Goal: Task Accomplishment & Management: Use online tool/utility

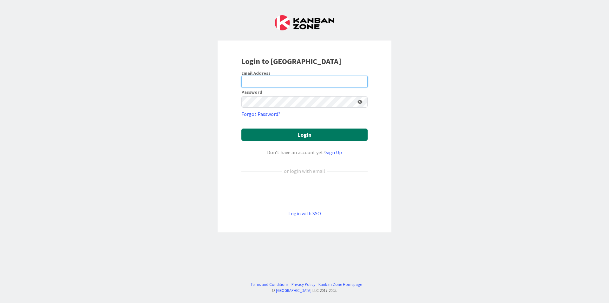
type input "[EMAIL_ADDRESS][DOMAIN_NAME]"
click at [308, 135] on button "Login" at bounding box center [304, 135] width 126 height 12
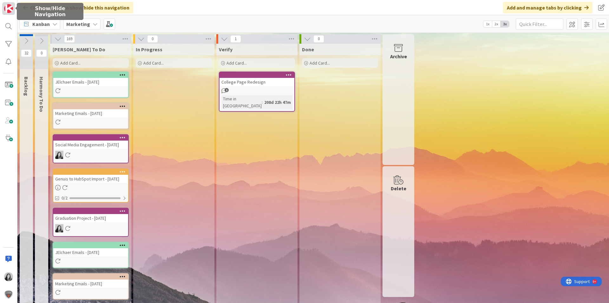
click at [11, 8] on img at bounding box center [8, 8] width 9 height 9
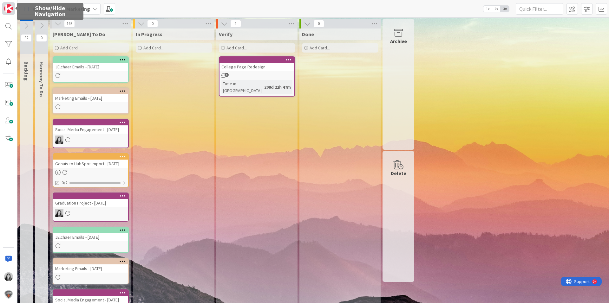
click at [11, 8] on img at bounding box center [8, 8] width 9 height 9
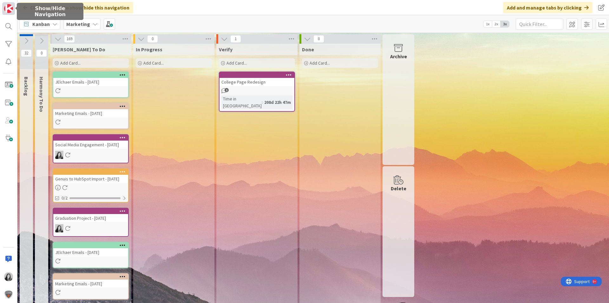
click at [12, 10] on img at bounding box center [8, 8] width 9 height 9
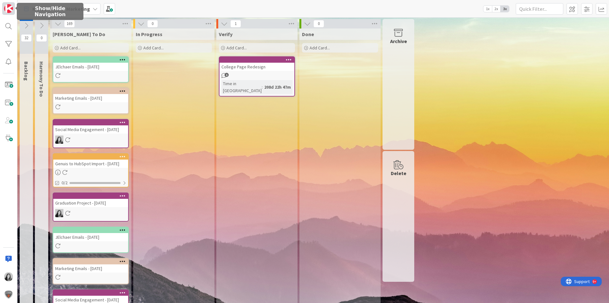
click at [12, 10] on img at bounding box center [8, 8] width 9 height 9
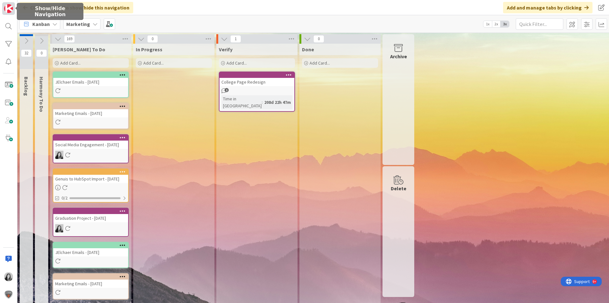
click at [12, 10] on img at bounding box center [8, 8] width 9 height 9
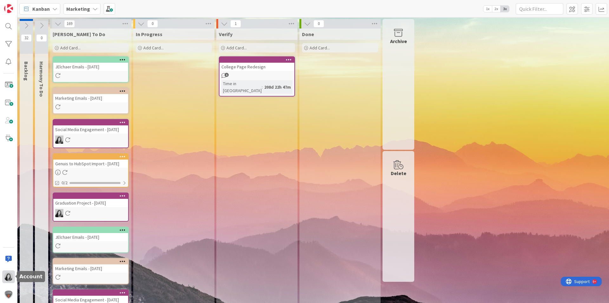
click at [7, 277] on img at bounding box center [8, 277] width 9 height 9
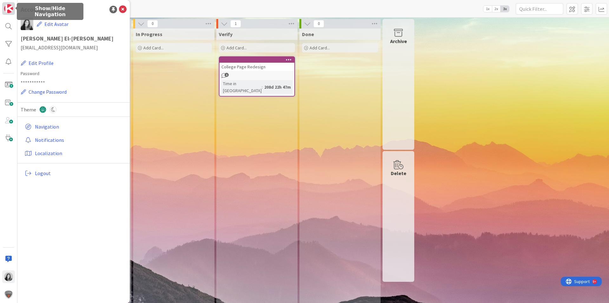
click at [13, 9] on link at bounding box center [8, 8] width 13 height 13
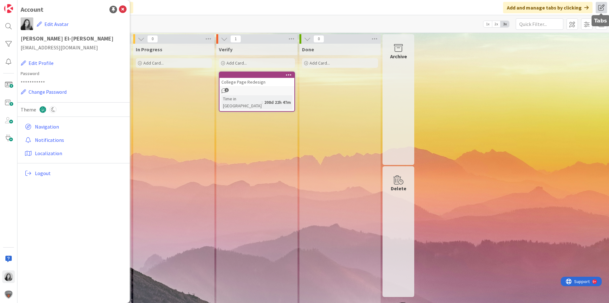
click at [599, 6] on span at bounding box center [600, 7] width 11 height 11
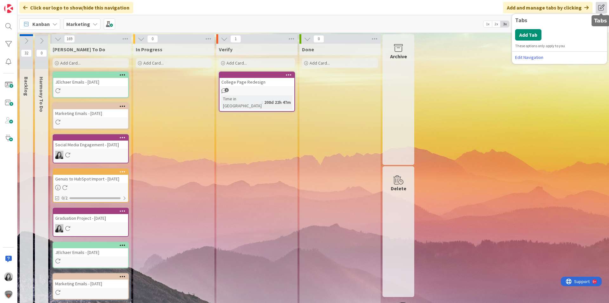
click at [599, 6] on span at bounding box center [600, 7] width 11 height 11
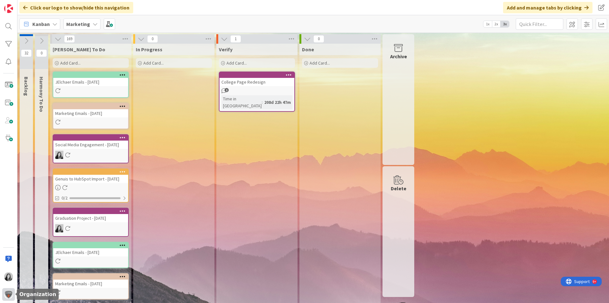
click at [9, 297] on img at bounding box center [8, 294] width 9 height 9
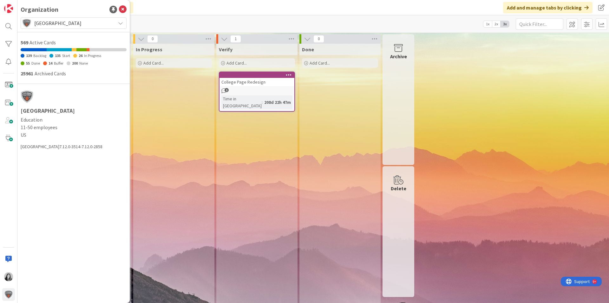
click at [94, 23] on span "[GEOGRAPHIC_DATA]" at bounding box center [73, 23] width 78 height 9
drag, startPoint x: 44, startPoint y: 140, endPoint x: 34, endPoint y: 112, distance: 29.7
click at [34, 112] on div "Citizens High School Citizens High School Start Your Own Organization to create…" at bounding box center [74, 83] width 106 height 133
click at [65, 175] on div "Organization Citizens High School Citizens High School Start Your Own Organizat…" at bounding box center [73, 151] width 112 height 303
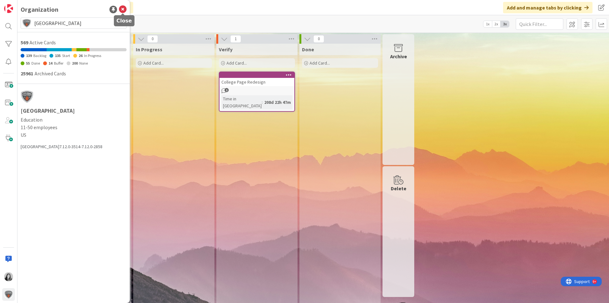
click at [126, 10] on icon at bounding box center [123, 10] width 8 height 8
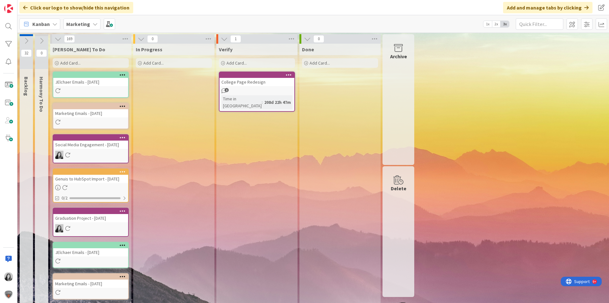
click at [89, 24] on div "Marketing" at bounding box center [81, 23] width 37 height 11
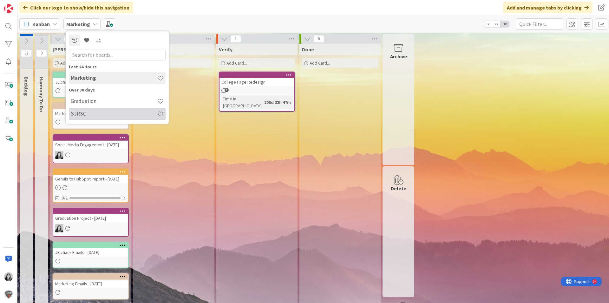
click at [96, 111] on h4 "SJRSC" at bounding box center [114, 114] width 86 height 6
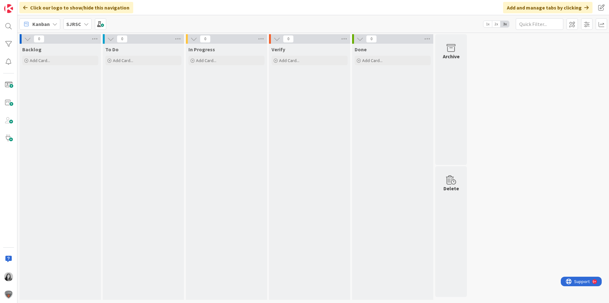
click at [84, 24] on icon at bounding box center [86, 24] width 5 height 5
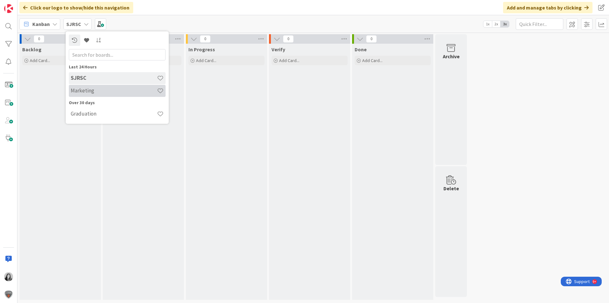
click at [94, 91] on h4 "Marketing" at bounding box center [114, 90] width 86 height 6
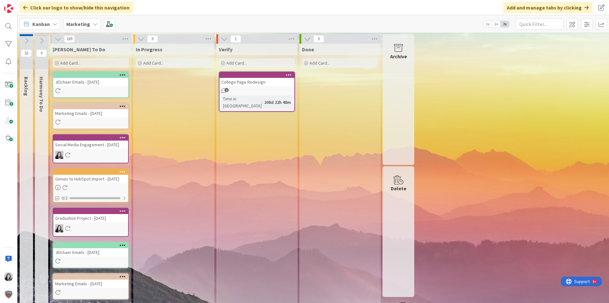
click at [29, 42] on icon at bounding box center [26, 40] width 7 height 7
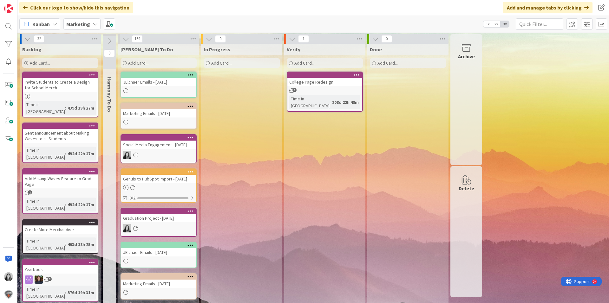
click at [109, 40] on icon at bounding box center [109, 40] width 7 height 7
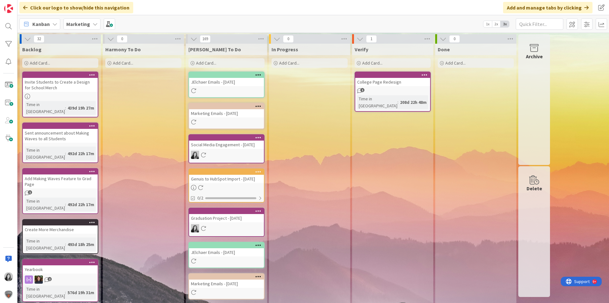
click at [109, 40] on icon at bounding box center [110, 39] width 7 height 7
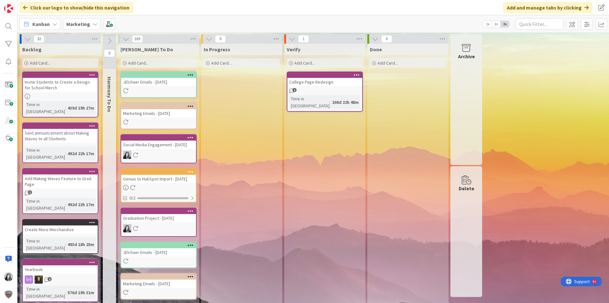
click at [30, 38] on icon at bounding box center [27, 39] width 7 height 7
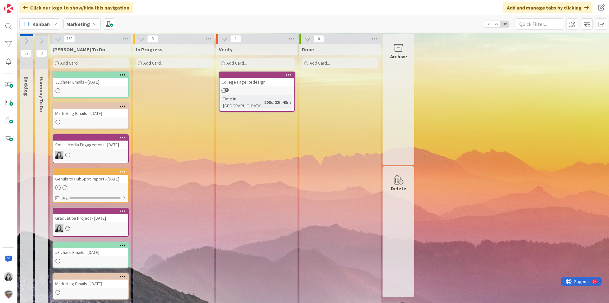
click at [77, 21] on b "Marketing" at bounding box center [78, 24] width 24 height 6
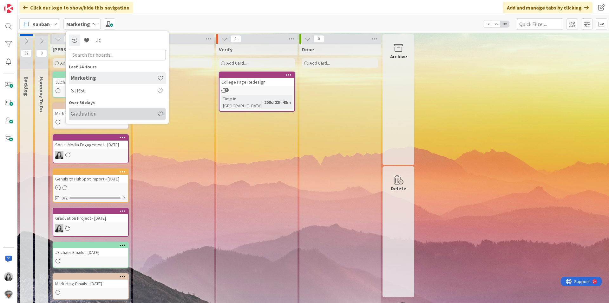
click at [116, 112] on h4 "Graduation" at bounding box center [114, 114] width 86 height 6
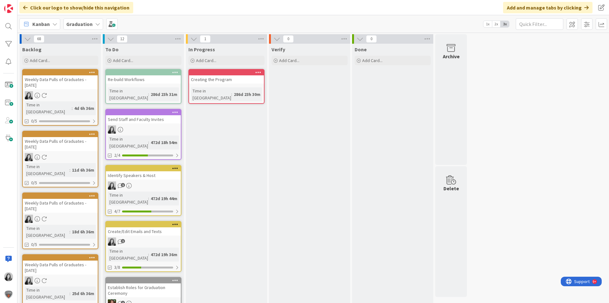
click at [84, 23] on b "Graduation" at bounding box center [79, 24] width 26 height 6
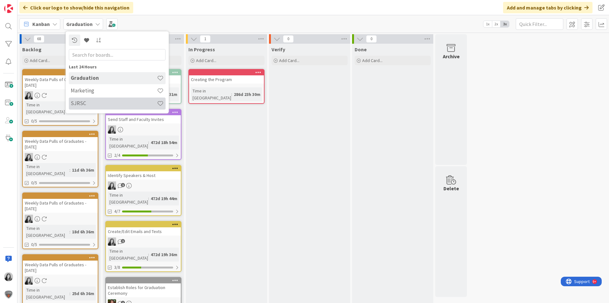
click at [97, 104] on h4 "SJRSC" at bounding box center [114, 103] width 86 height 6
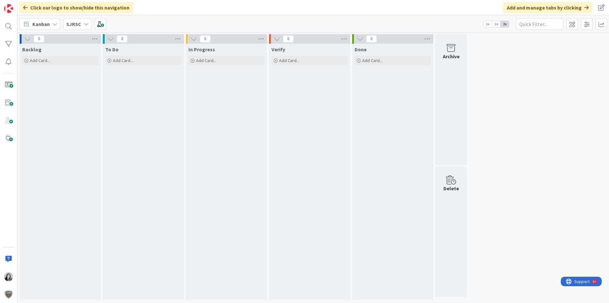
click at [76, 25] on b "SJRSC" at bounding box center [73, 24] width 15 height 6
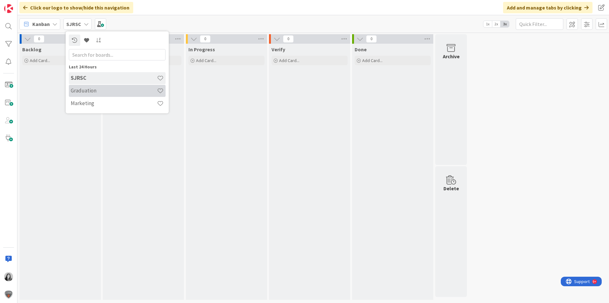
click at [82, 91] on h4 "Graduation" at bounding box center [114, 90] width 86 height 6
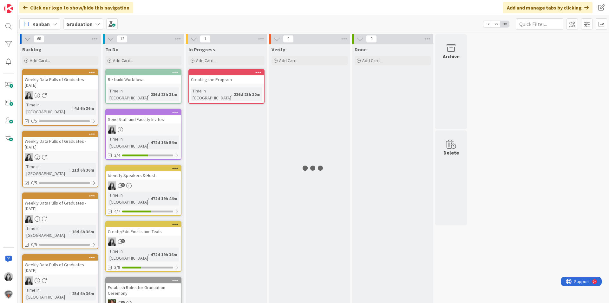
click at [77, 25] on b "Graduation" at bounding box center [79, 24] width 26 height 6
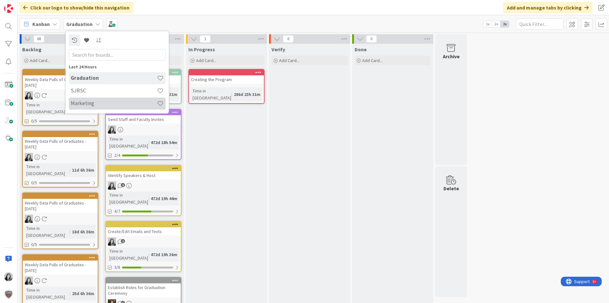
click at [80, 102] on h4 "Marketing" at bounding box center [114, 103] width 86 height 6
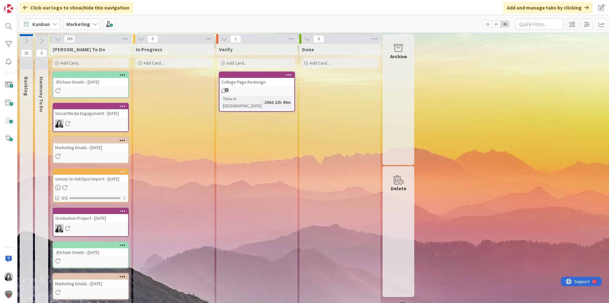
click at [226, 89] on span "1" at bounding box center [226, 90] width 4 height 4
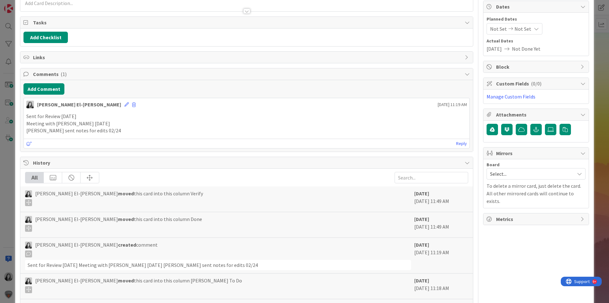
scroll to position [63, 0]
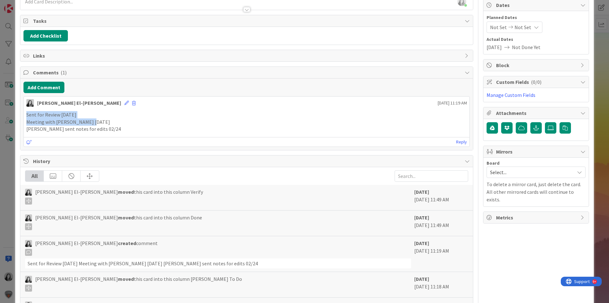
drag, startPoint x: 26, startPoint y: 116, endPoint x: 91, endPoint y: 124, distance: 65.2
click at [91, 124] on div "Sent for Review [DATE] Meeting with [PERSON_NAME] [DATE] [PERSON_NAME] sent not…" at bounding box center [246, 122] width 440 height 22
click at [120, 124] on p "Meeting with [PERSON_NAME] [DATE]" at bounding box center [246, 122] width 440 height 7
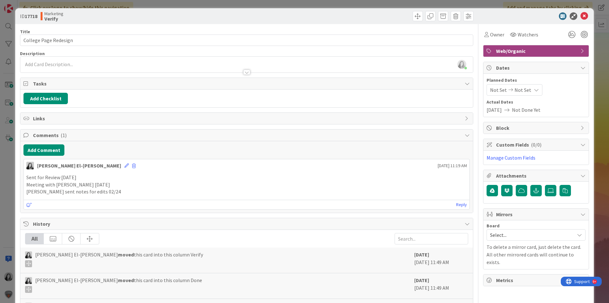
scroll to position [0, 0]
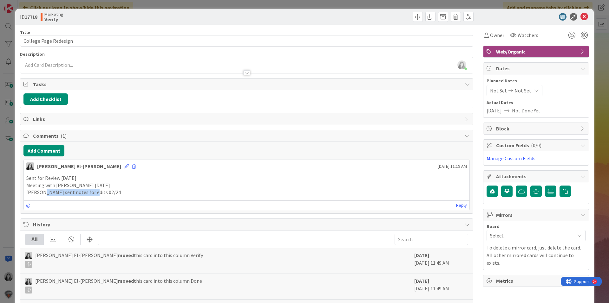
drag, startPoint x: 94, startPoint y: 192, endPoint x: 42, endPoint y: 191, distance: 52.7
click at [42, 191] on p "[PERSON_NAME] sent notes for edits 02/24" at bounding box center [246, 192] width 440 height 7
click at [109, 195] on p "[PERSON_NAME] sent notes for edits 02/24" at bounding box center [246, 192] width 440 height 7
click at [580, 17] on icon at bounding box center [584, 17] width 8 height 8
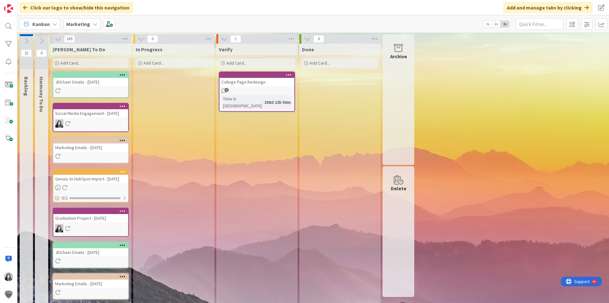
click at [90, 63] on div "Add Card..." at bounding box center [91, 63] width 76 height 10
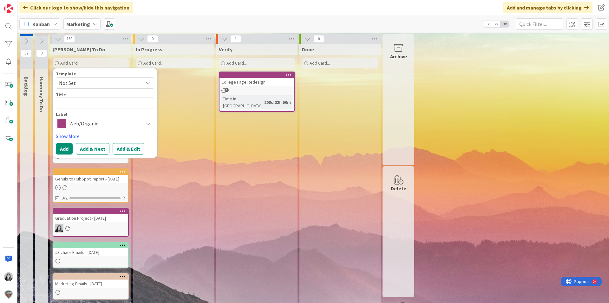
click at [102, 126] on span "Web/Organic" at bounding box center [104, 123] width 70 height 9
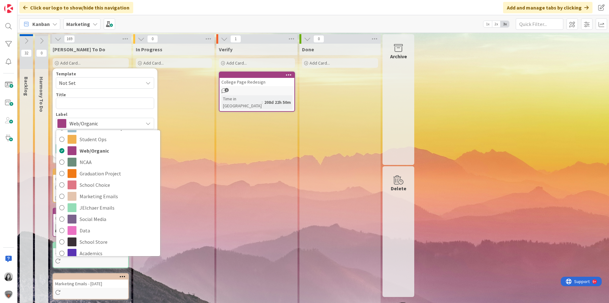
scroll to position [4, 0]
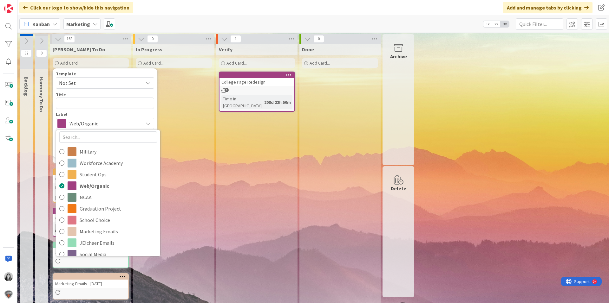
click at [149, 121] on icon at bounding box center [148, 123] width 5 height 5
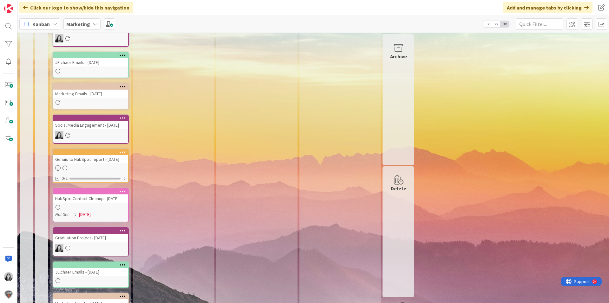
scroll to position [0, 0]
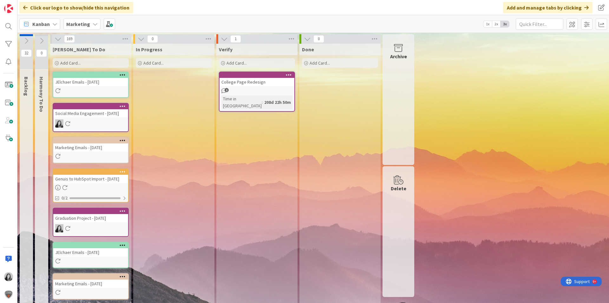
click at [24, 41] on icon at bounding box center [26, 40] width 7 height 7
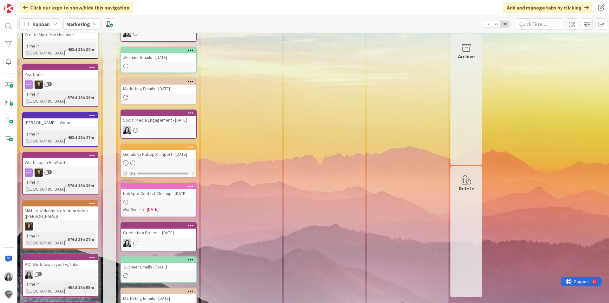
scroll to position [254, 0]
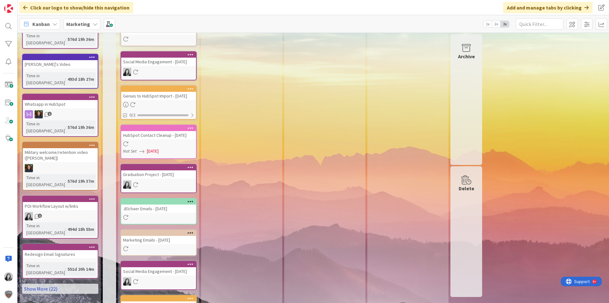
click at [63, 284] on link "Show More (22)" at bounding box center [60, 289] width 76 height 10
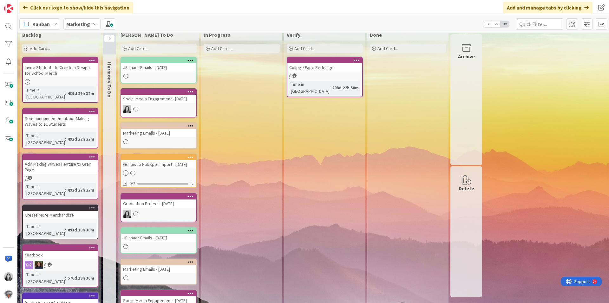
scroll to position [0, 0]
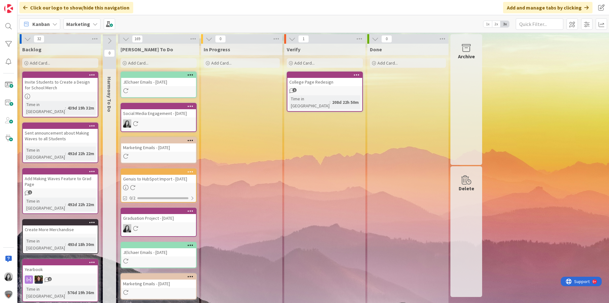
click at [29, 40] on icon at bounding box center [27, 39] width 7 height 7
